Goal: Contribute content: Contribute content

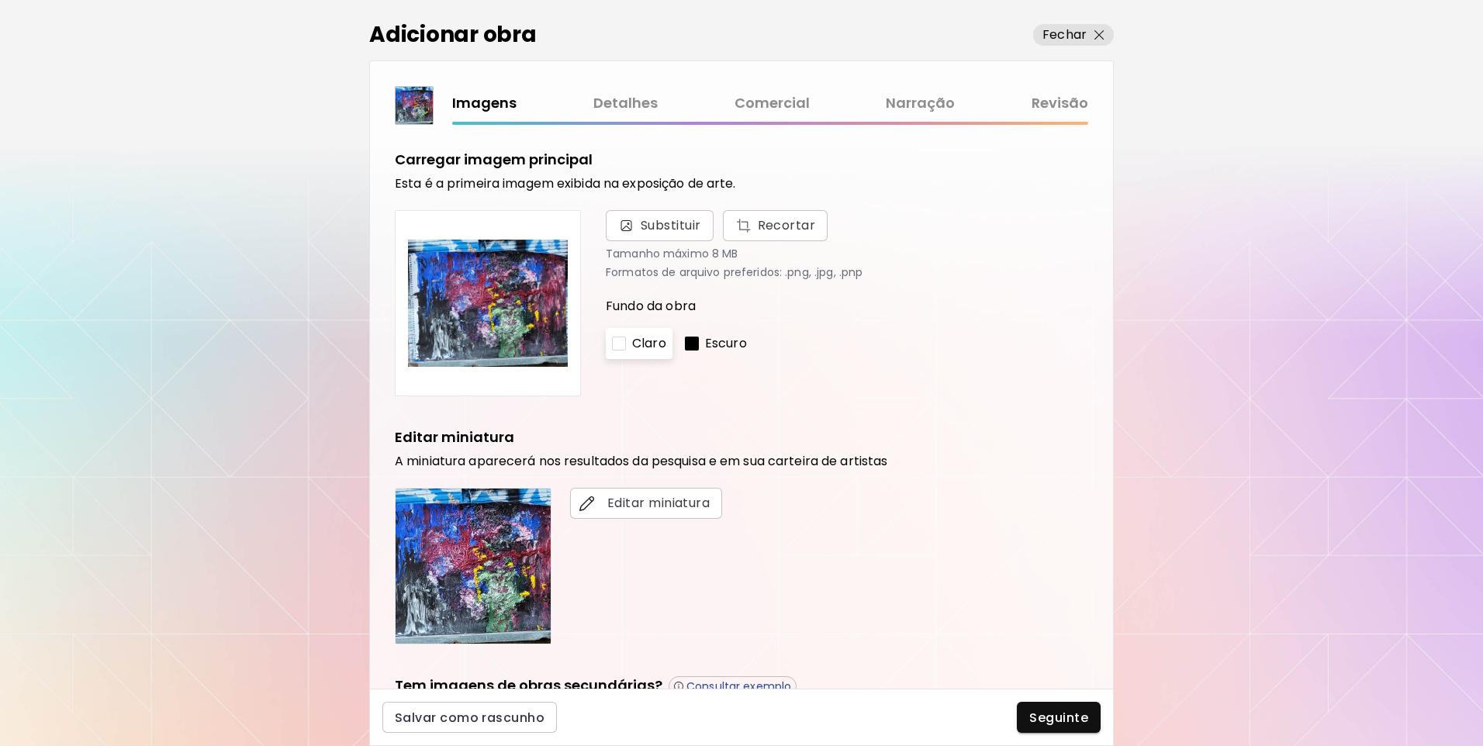
click at [1057, 99] on link "Revisão" at bounding box center [1060, 103] width 57 height 22
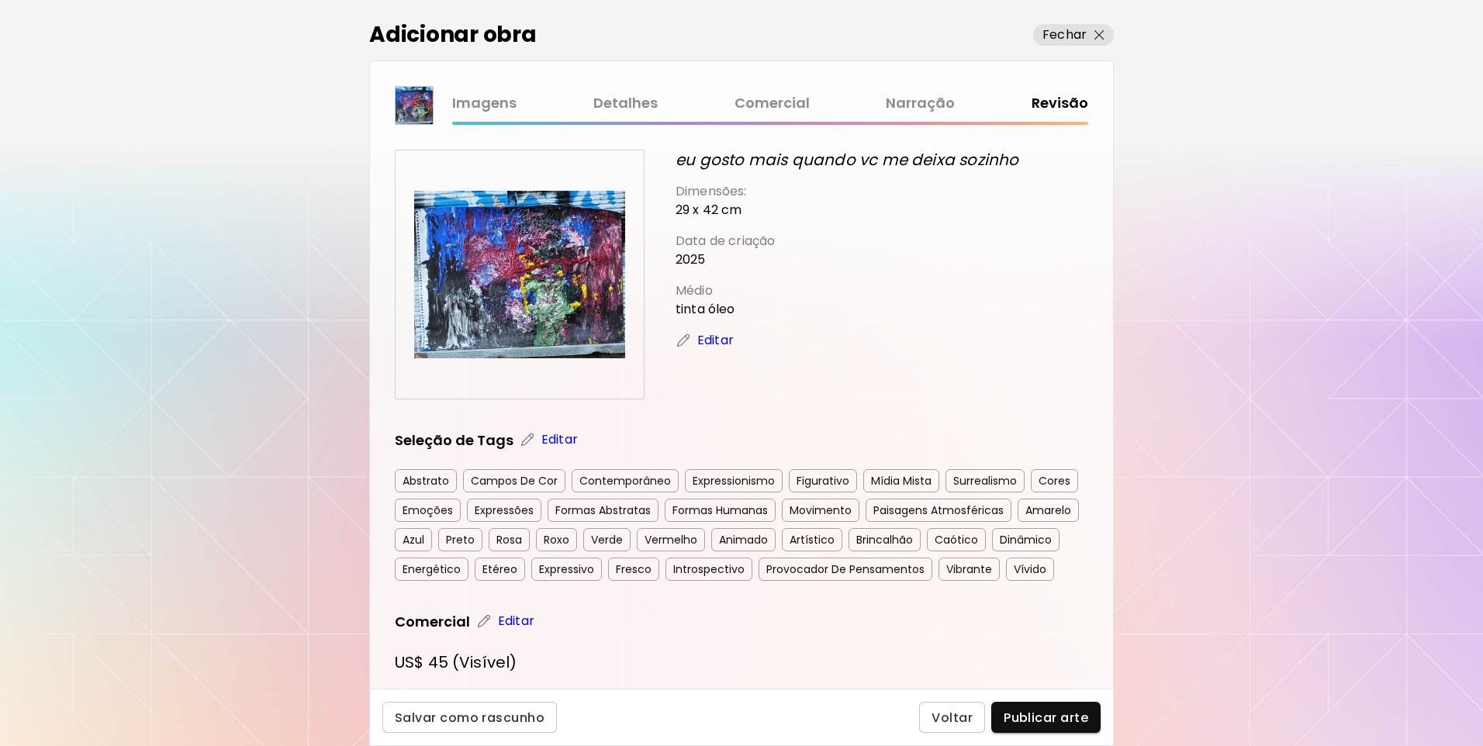
click at [1046, 695] on div "Salvar como rascunho Voltar Publicar arte" at bounding box center [741, 717] width 745 height 57
click at [1055, 712] on span "Publicar arte" at bounding box center [1046, 718] width 85 height 16
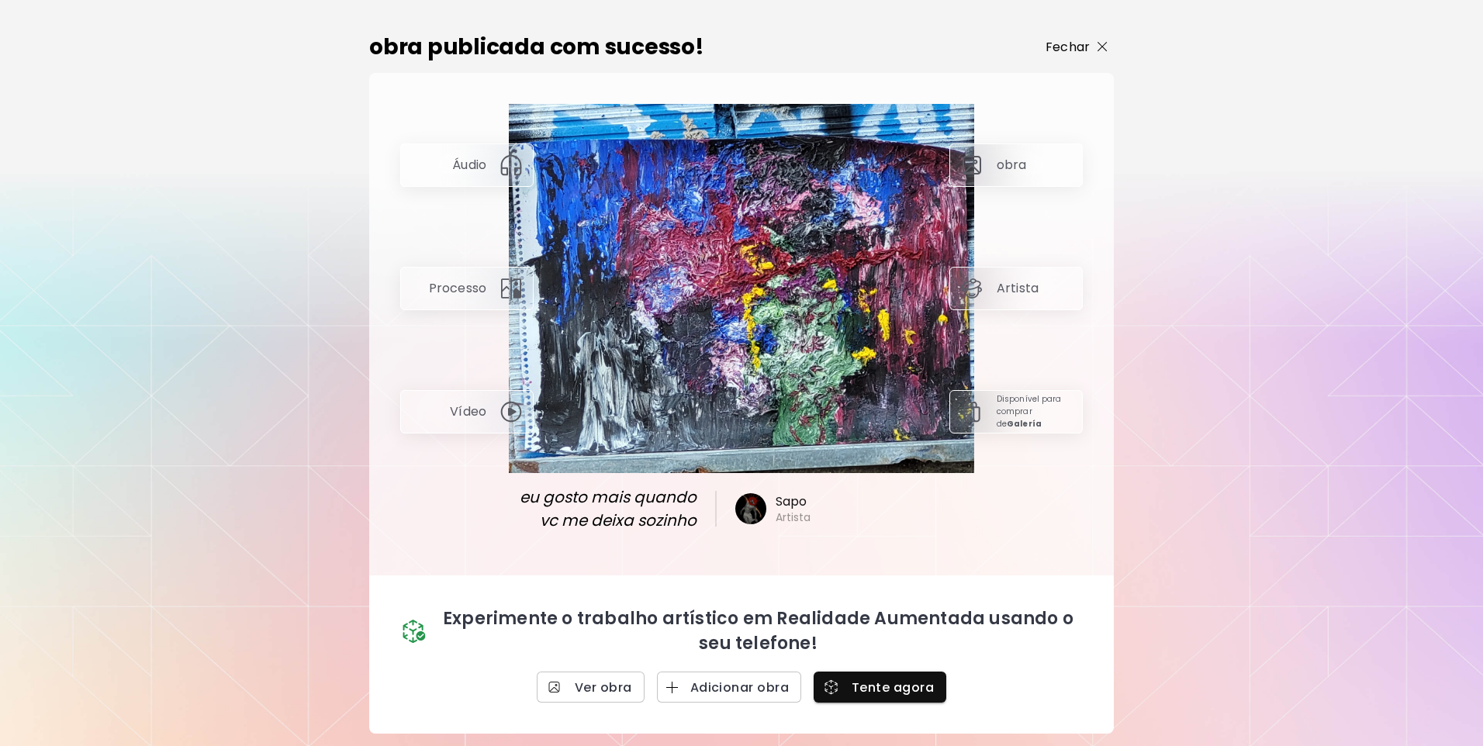
click at [1105, 44] on img "button" at bounding box center [1103, 47] width 10 height 10
